Goal: Find specific page/section: Find specific page/section

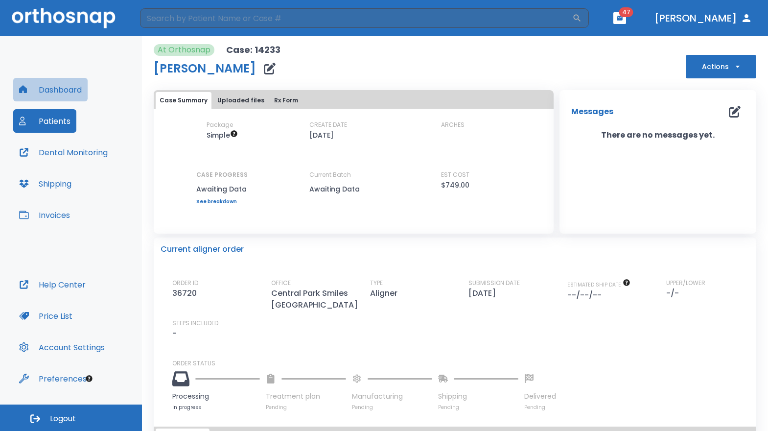
click at [77, 96] on button "Dashboard" at bounding box center [50, 89] width 74 height 23
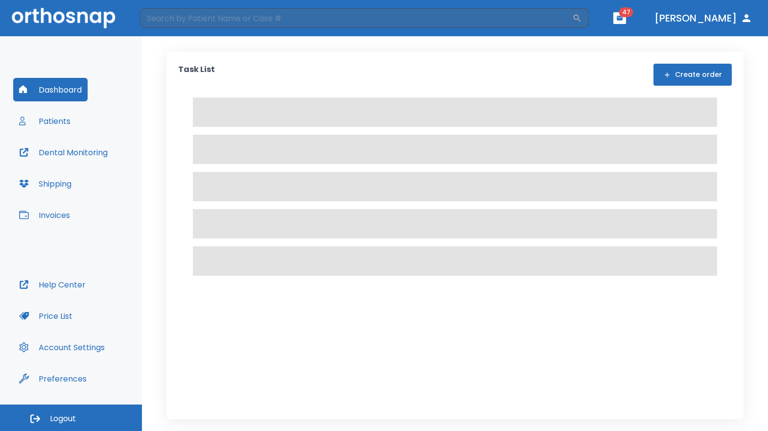
click at [58, 124] on button "Patients" at bounding box center [44, 120] width 63 height 23
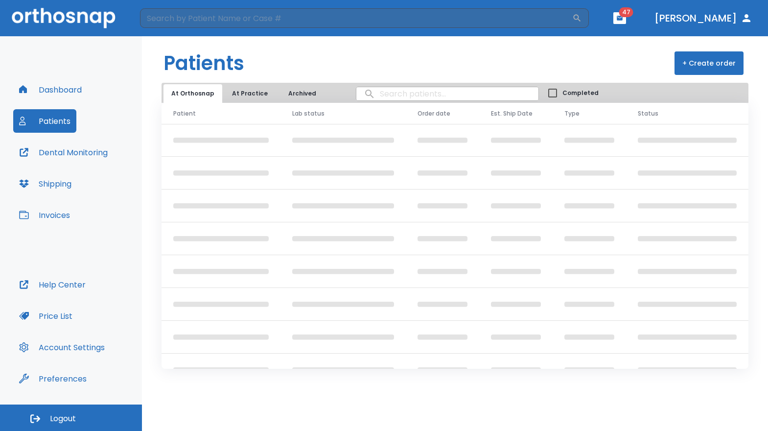
click at [446, 92] on input "search" at bounding box center [447, 93] width 182 height 19
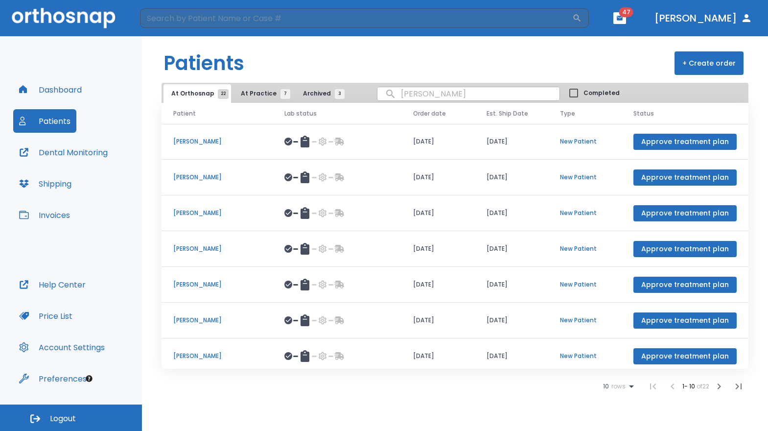
type input "[PERSON_NAME]"
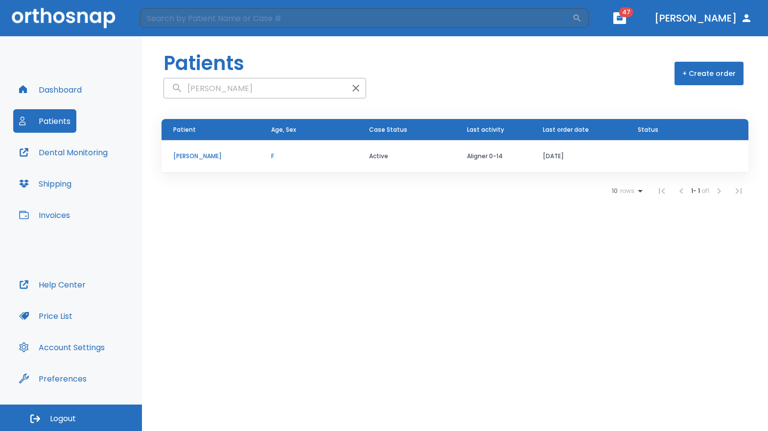
click at [329, 156] on p "F" at bounding box center [308, 156] width 74 height 9
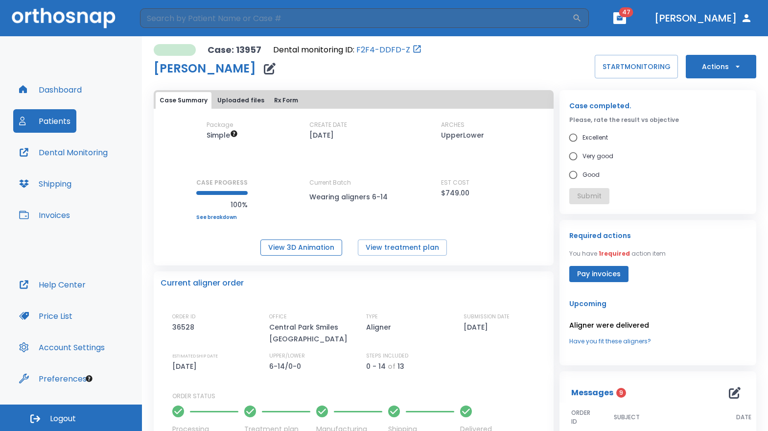
click at [310, 248] on button "View 3D Animation" at bounding box center [301, 247] width 82 height 16
